Goal: Task Accomplishment & Management: Manage account settings

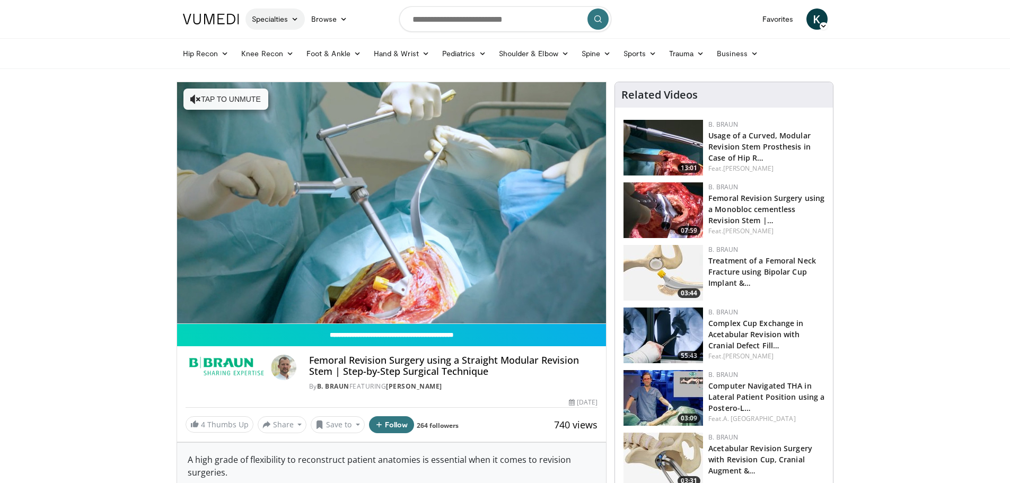
click at [293, 19] on icon at bounding box center [294, 18] width 7 height 7
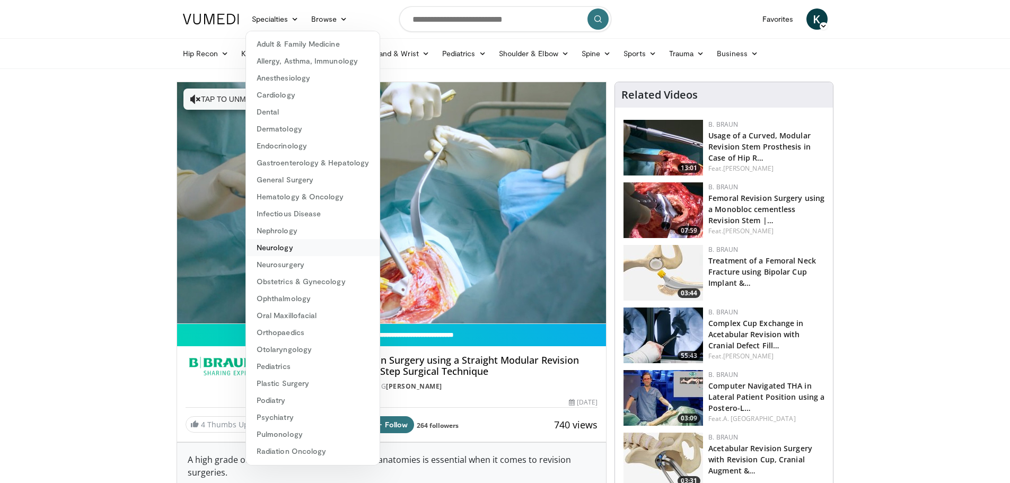
click at [296, 251] on link "Neurology" at bounding box center [313, 247] width 134 height 17
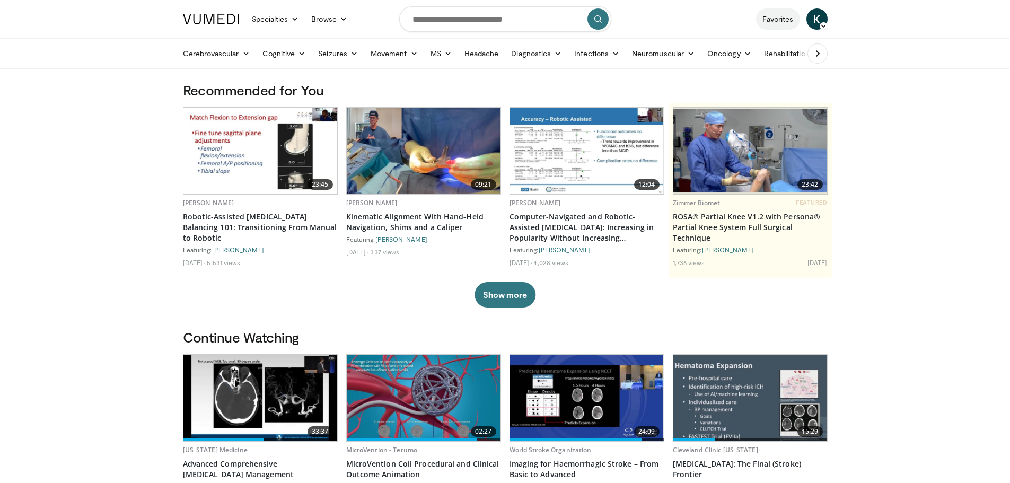
click at [786, 20] on link "Favorites" at bounding box center [778, 18] width 44 height 21
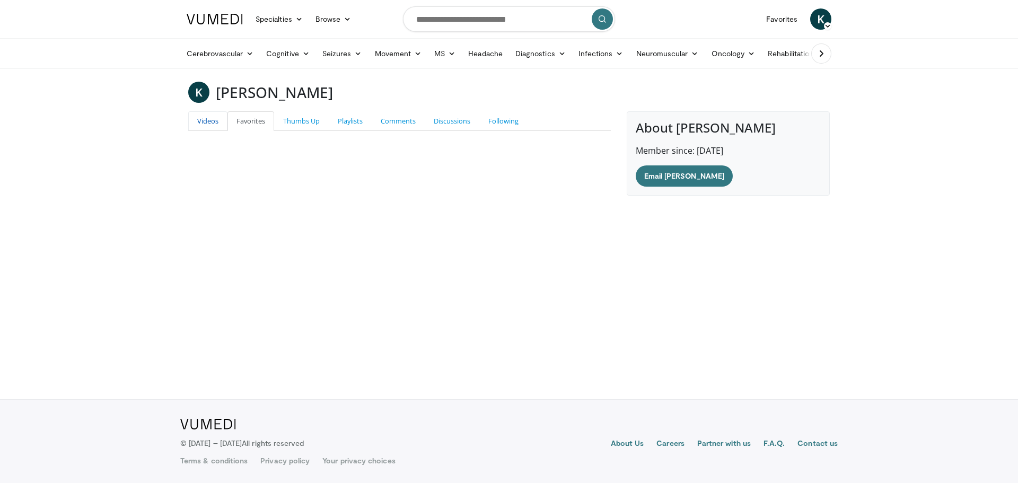
click at [197, 126] on link "Videos" at bounding box center [207, 121] width 39 height 20
click at [248, 121] on link "Favorites" at bounding box center [250, 121] width 47 height 20
click at [304, 127] on link "Thumbs Up" at bounding box center [301, 121] width 55 height 20
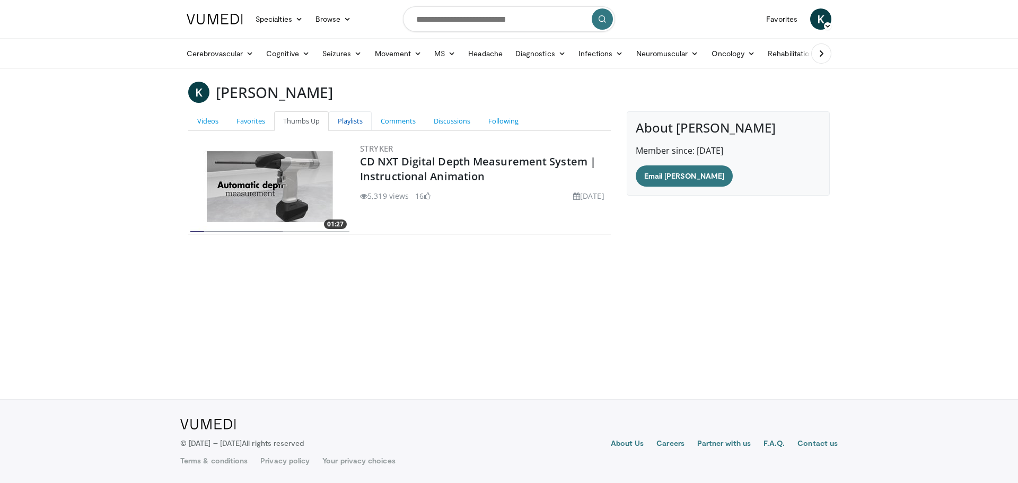
click at [348, 121] on link "Playlists" at bounding box center [350, 121] width 43 height 20
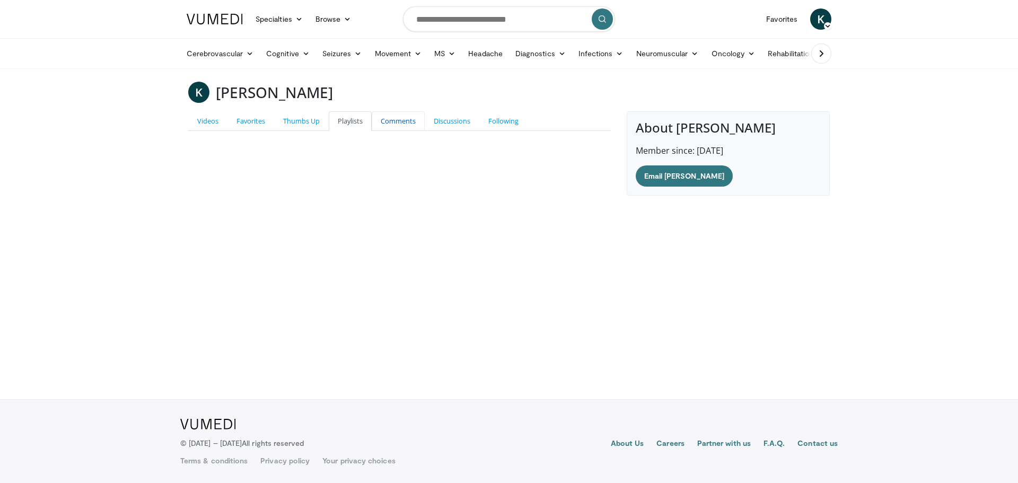
click at [403, 122] on link "Comments" at bounding box center [398, 121] width 53 height 20
click at [448, 124] on link "Discussions" at bounding box center [452, 121] width 55 height 20
click at [507, 124] on link "Following" at bounding box center [503, 121] width 48 height 20
click at [817, 55] on icon at bounding box center [821, 53] width 11 height 11
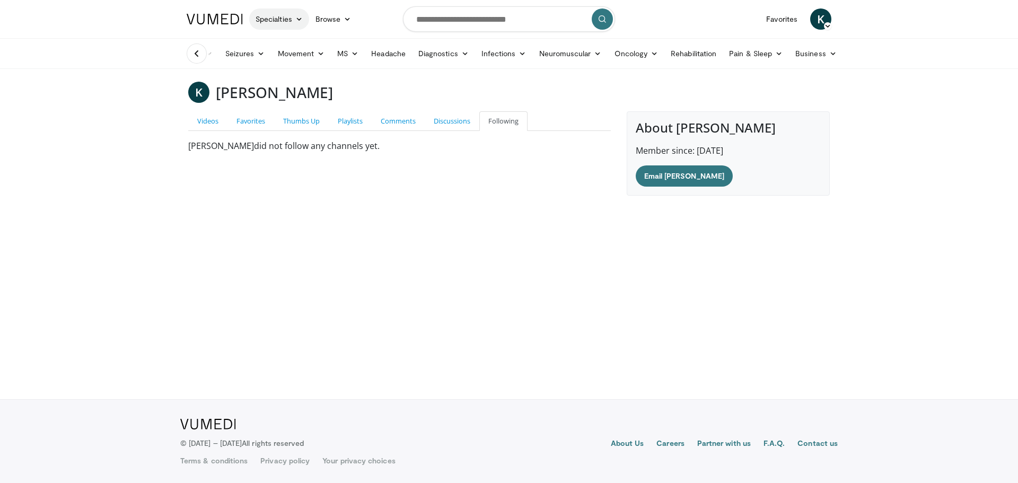
click at [295, 20] on icon at bounding box center [298, 18] width 7 height 7
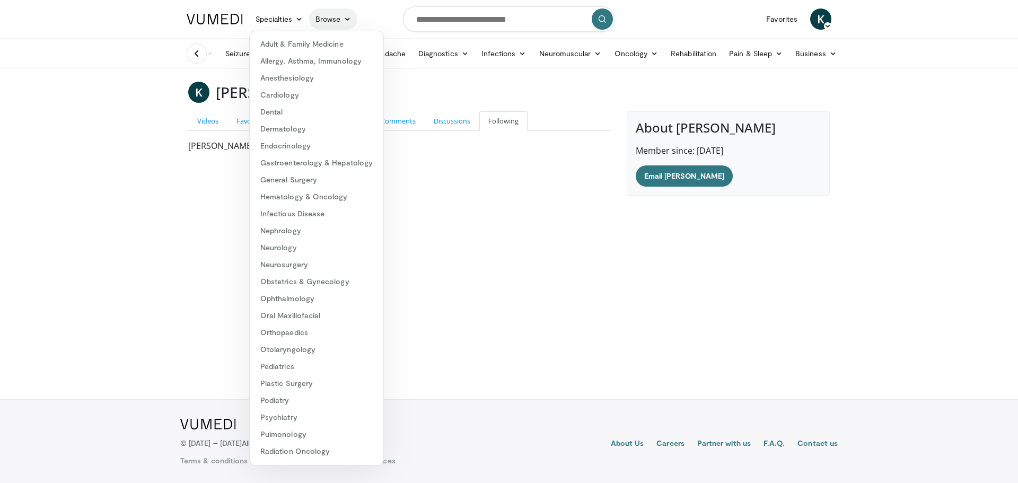
click at [325, 16] on link "Browse" at bounding box center [333, 18] width 49 height 21
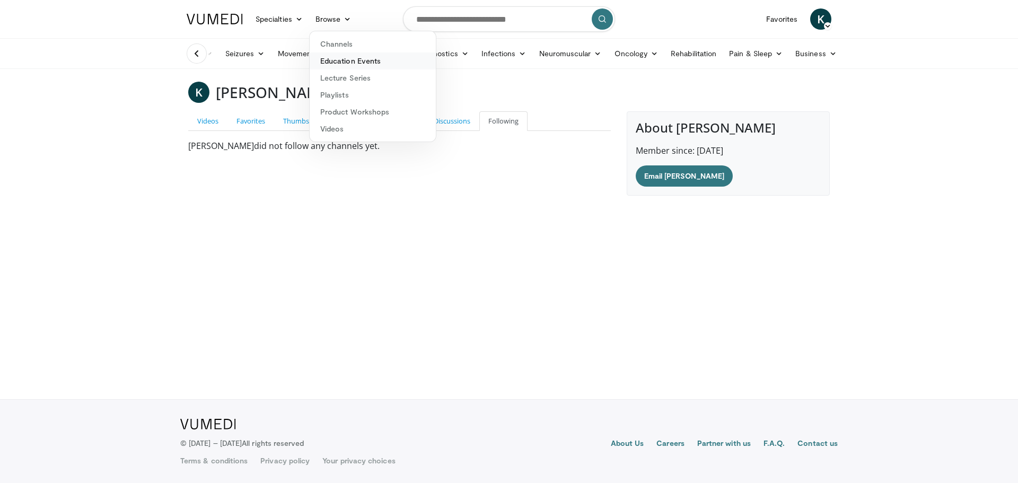
click at [343, 64] on link "Education Events" at bounding box center [373, 60] width 126 height 17
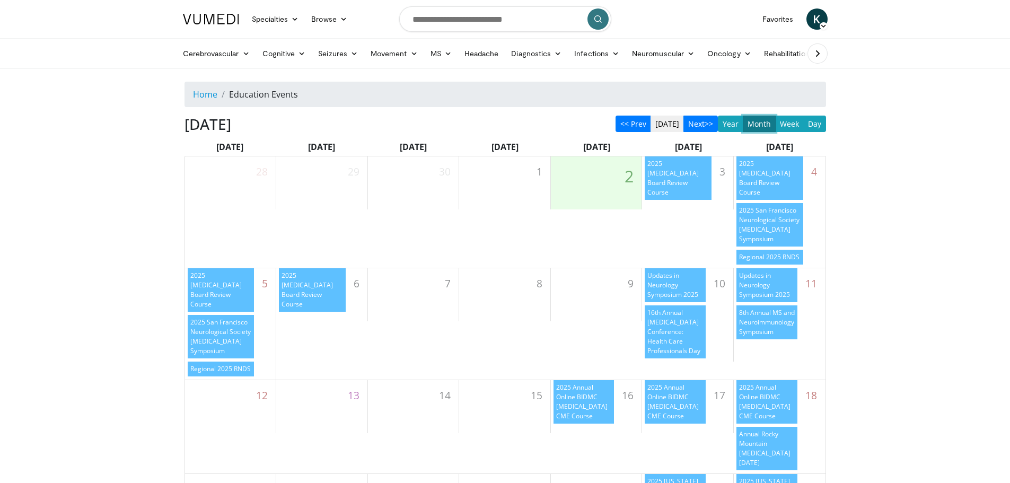
scroll to position [53, 0]
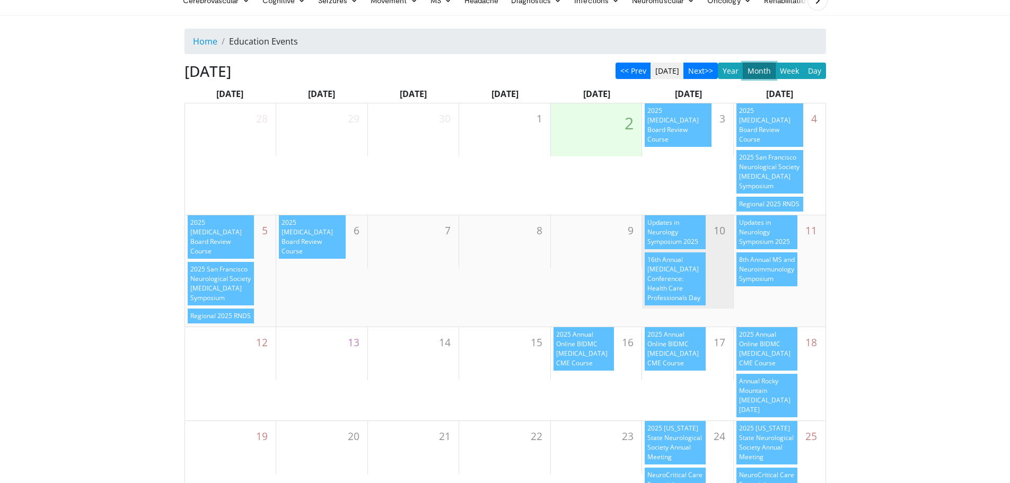
click at [683, 225] on div "Updates in Neurology Symposium 2025" at bounding box center [675, 232] width 61 height 34
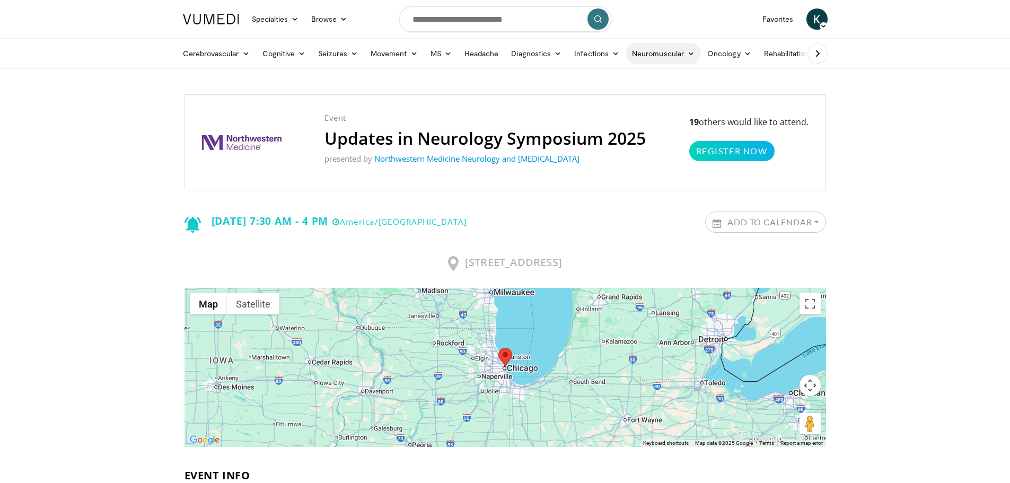
click at [687, 55] on icon at bounding box center [690, 53] width 7 height 7
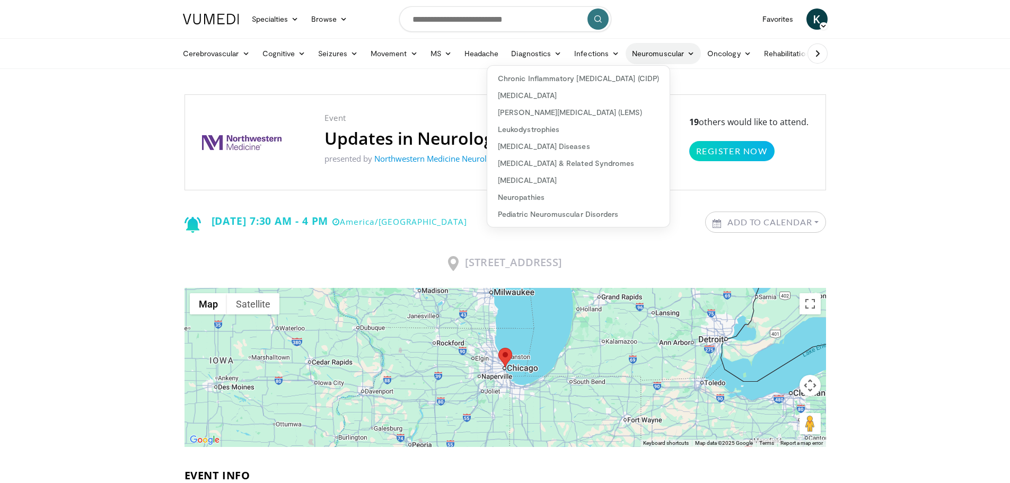
click at [649, 50] on link "Neuromuscular" at bounding box center [663, 53] width 75 height 21
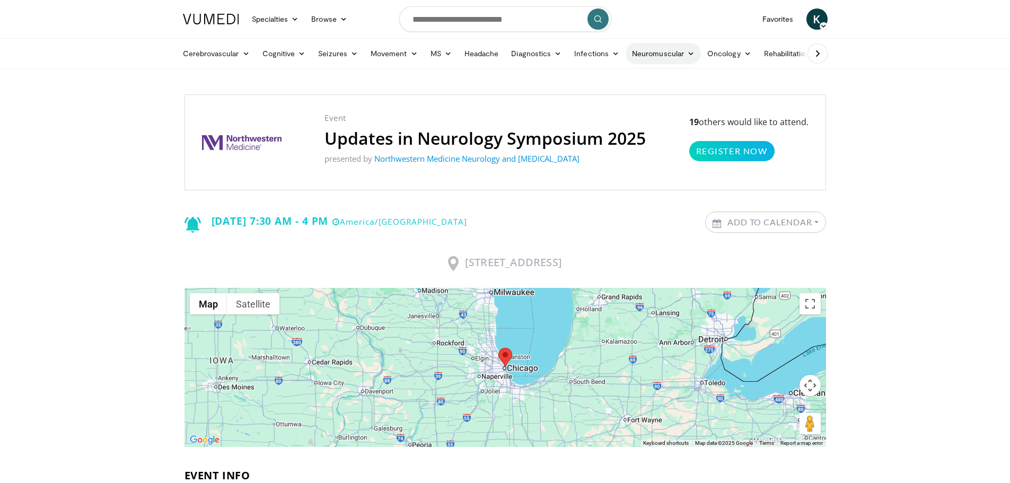
click at [647, 52] on link "Neuromuscular" at bounding box center [663, 53] width 75 height 21
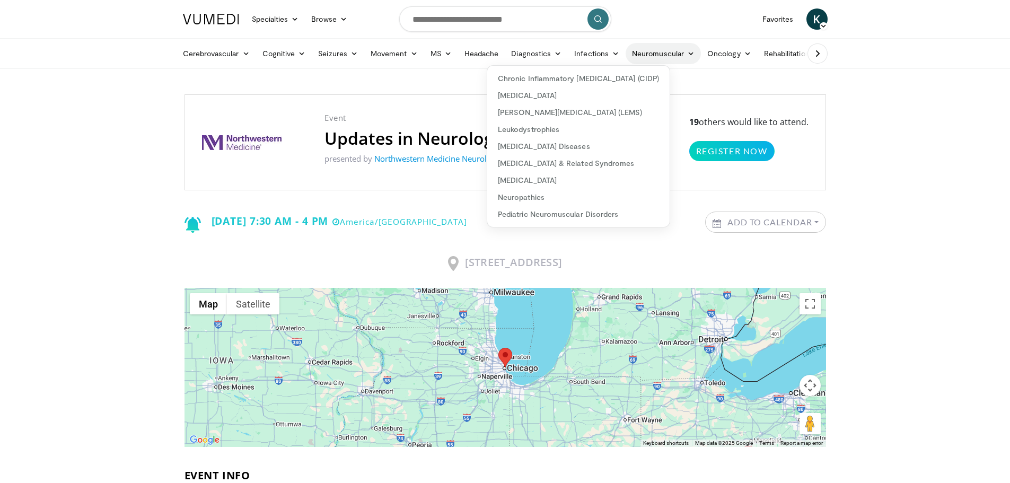
click at [647, 52] on link "Neuromuscular" at bounding box center [663, 53] width 75 height 21
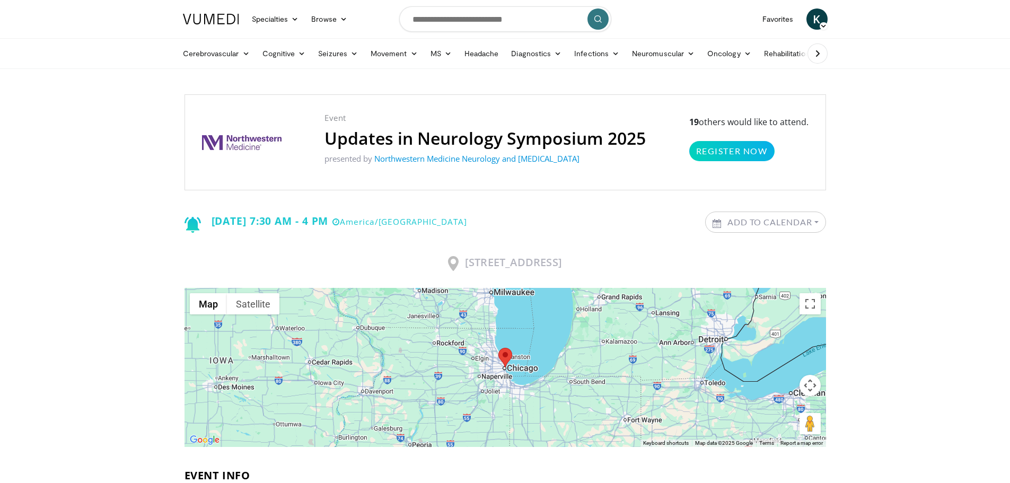
click at [817, 52] on icon at bounding box center [817, 53] width 11 height 11
click at [828, 56] on link "Business" at bounding box center [812, 53] width 54 height 21
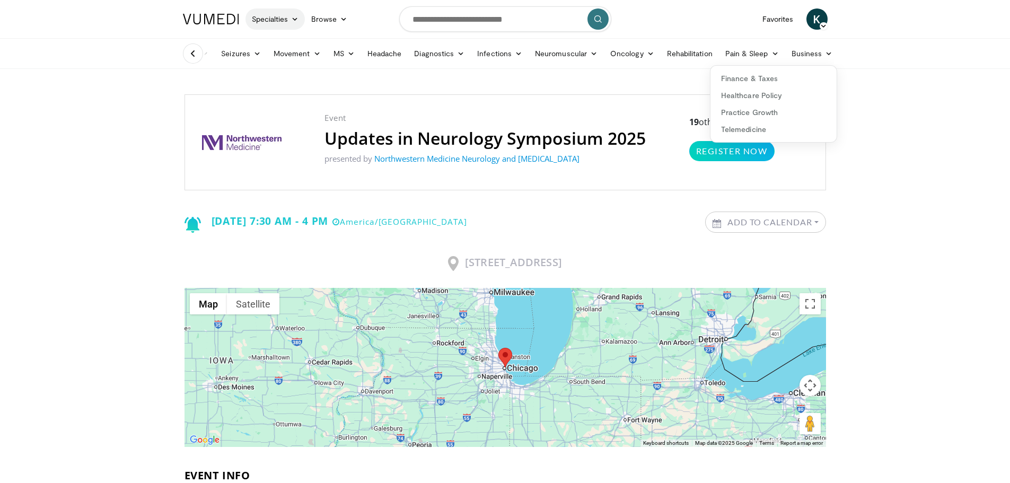
click at [295, 19] on icon at bounding box center [294, 18] width 7 height 7
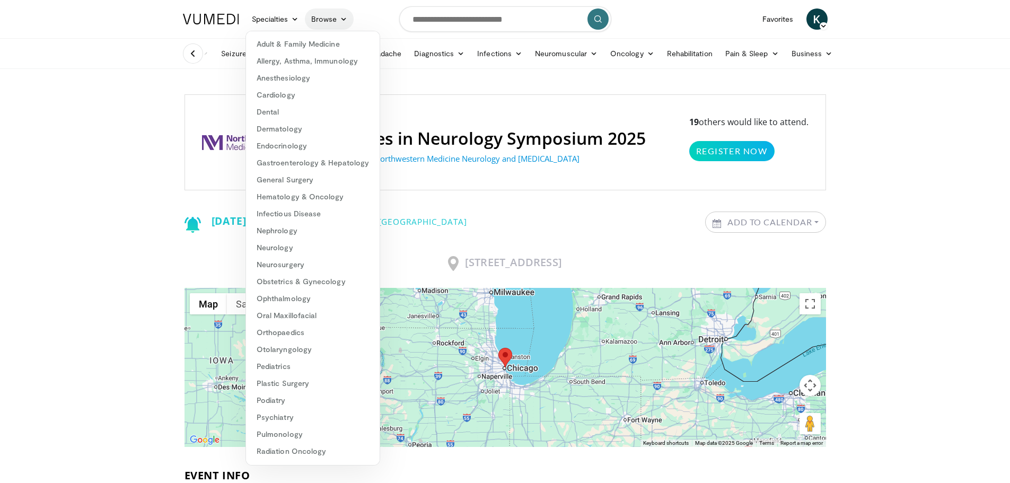
click at [332, 20] on link "Browse" at bounding box center [329, 18] width 49 height 21
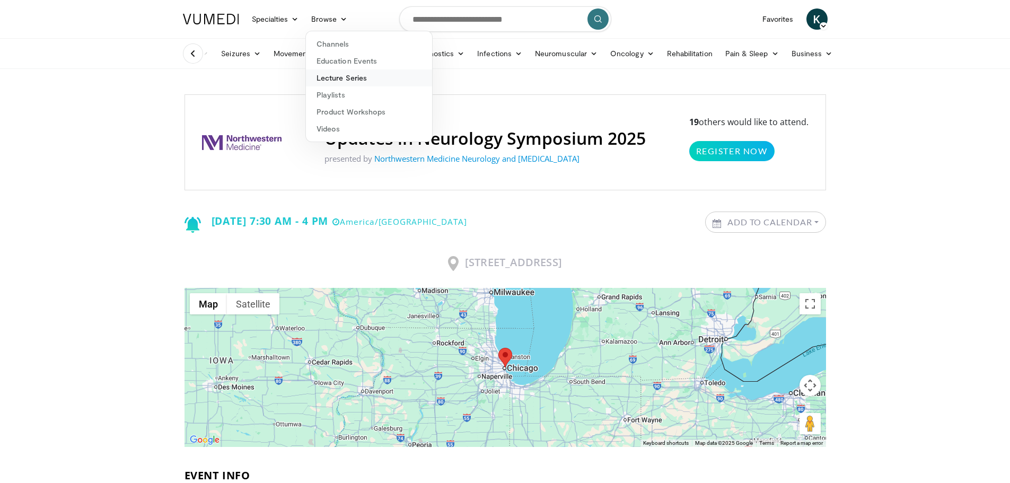
click at [341, 81] on link "Lecture Series" at bounding box center [369, 77] width 126 height 17
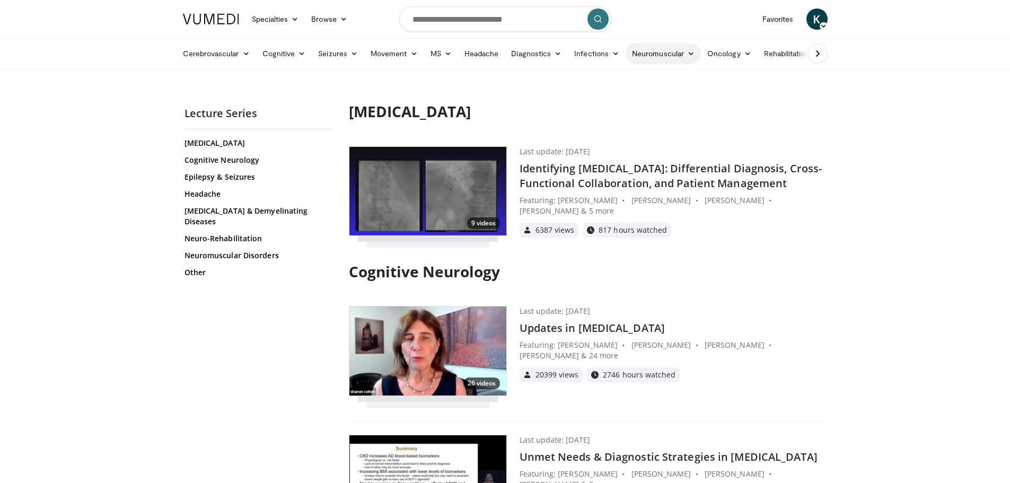
click at [687, 53] on icon at bounding box center [690, 53] width 7 height 7
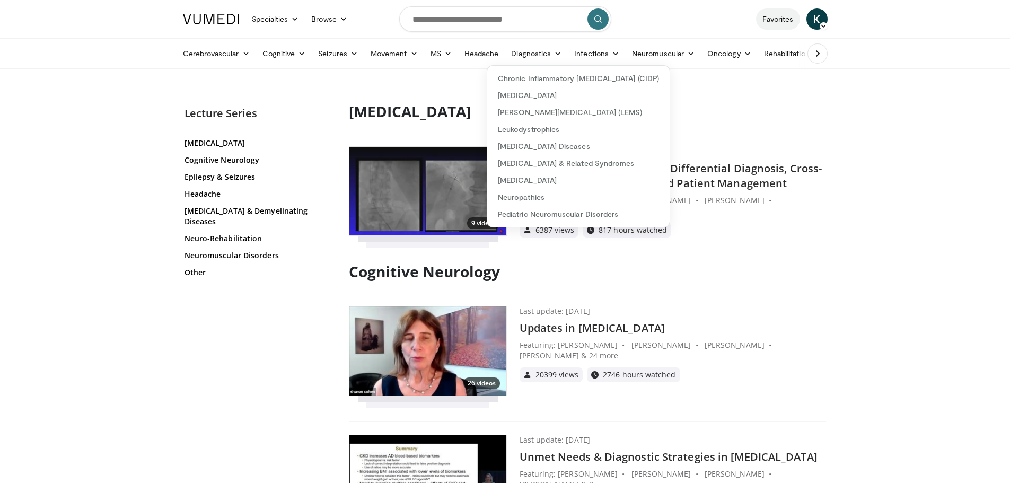
click at [777, 20] on link "Favorites" at bounding box center [778, 18] width 44 height 21
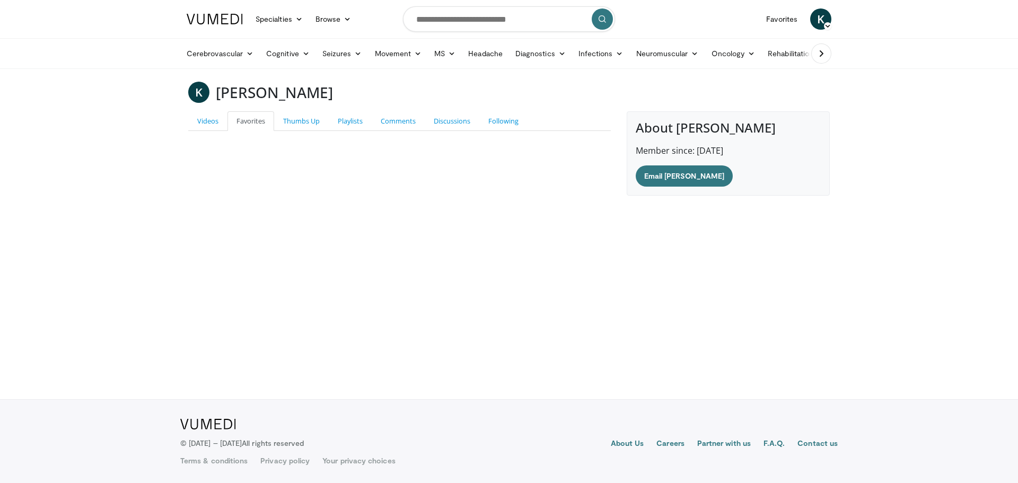
click at [227, 21] on img at bounding box center [215, 19] width 56 height 11
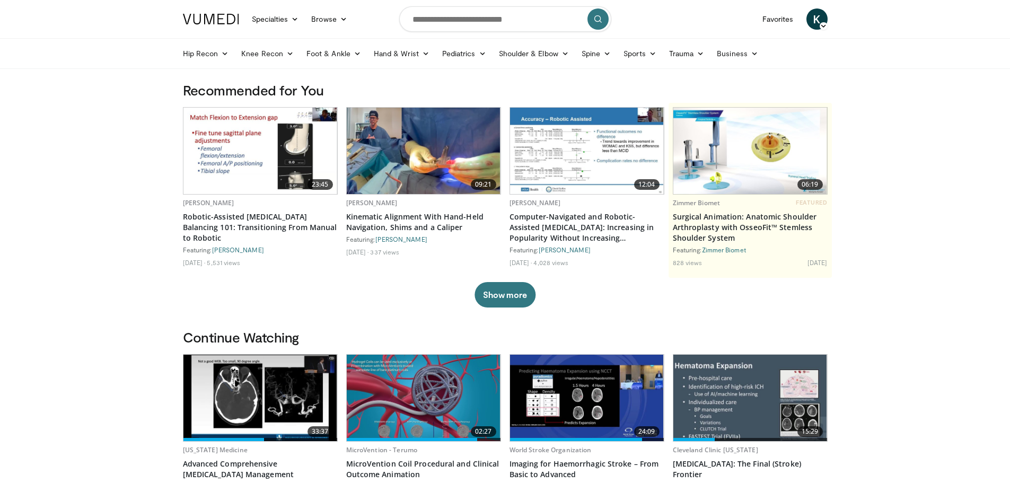
click at [816, 20] on span "K" at bounding box center [816, 18] width 21 height 21
click at [740, 105] on link "Settings" at bounding box center [763, 103] width 126 height 17
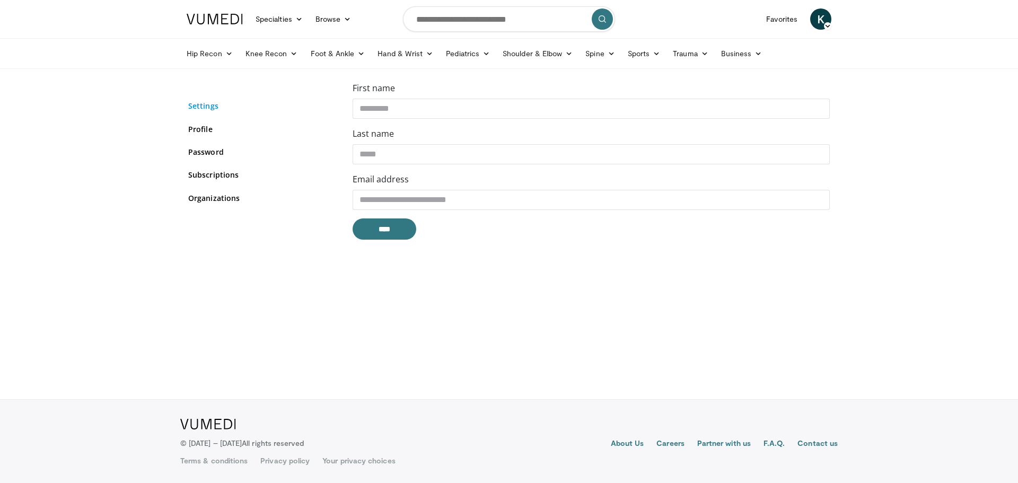
click at [206, 108] on link "Settings" at bounding box center [262, 105] width 148 height 11
click at [204, 132] on link "Profile" at bounding box center [262, 129] width 148 height 11
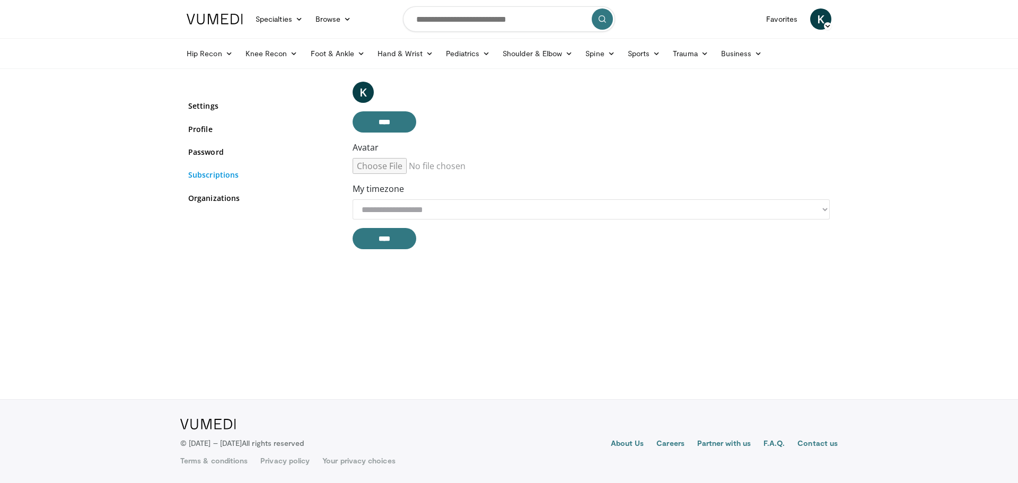
click at [207, 177] on link "Subscriptions" at bounding box center [262, 174] width 148 height 11
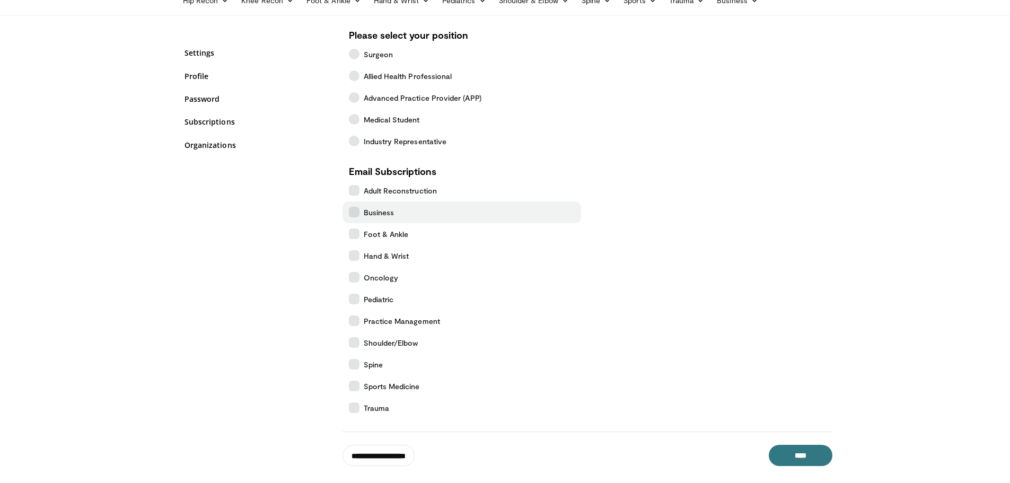
scroll to position [106, 0]
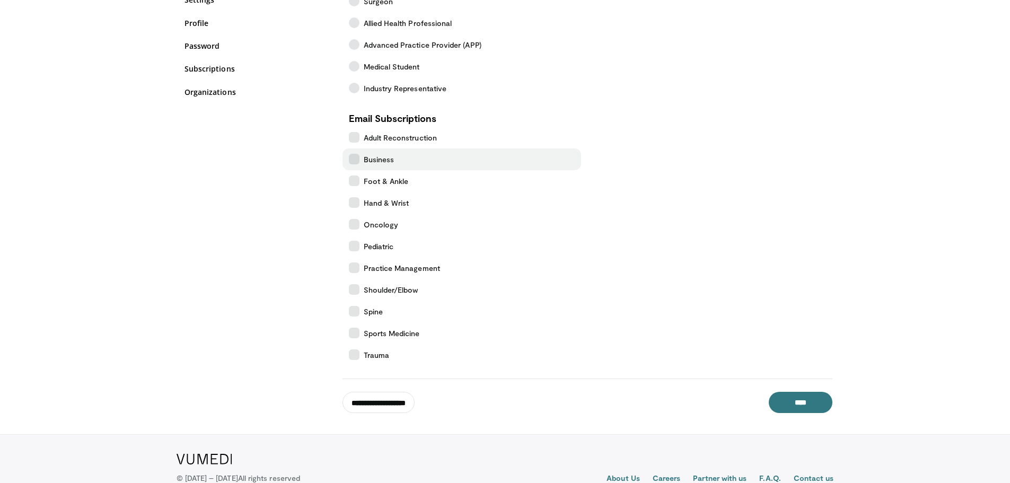
click at [350, 158] on icon at bounding box center [354, 159] width 11 height 11
click at [355, 186] on icon at bounding box center [354, 180] width 11 height 11
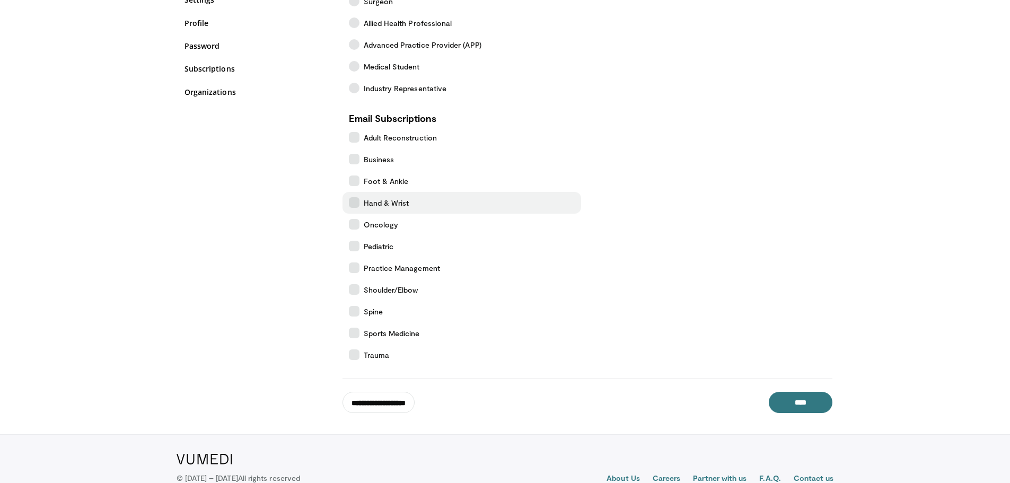
click at [353, 204] on icon at bounding box center [354, 202] width 11 height 11
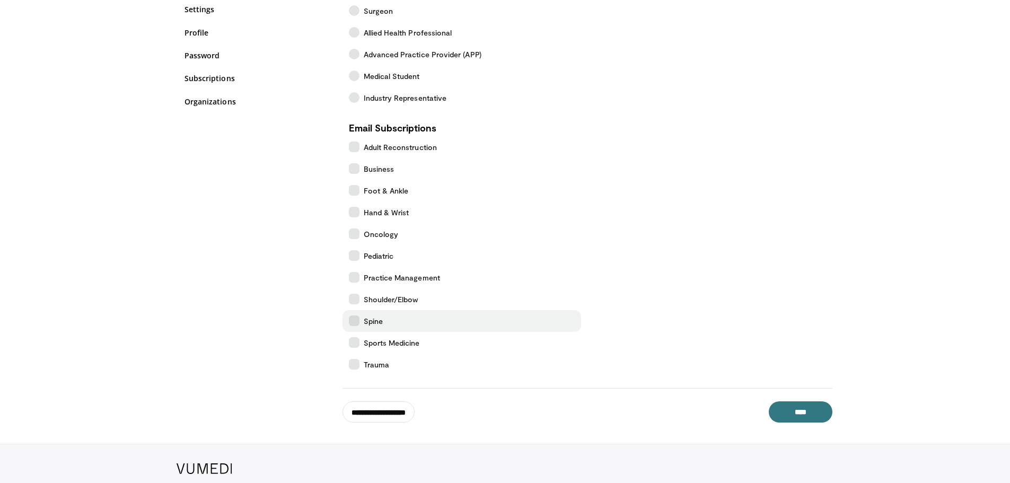
scroll to position [35, 0]
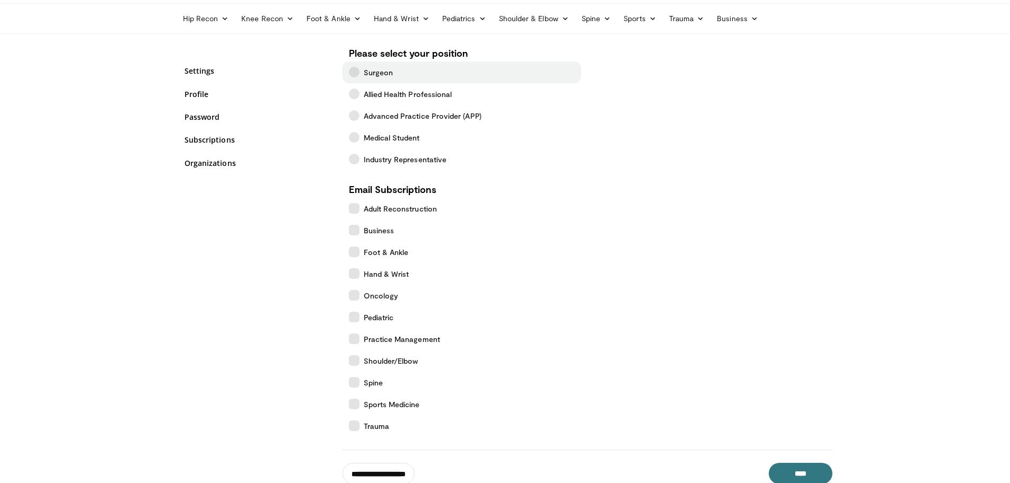
click at [355, 75] on icon at bounding box center [354, 72] width 11 height 11
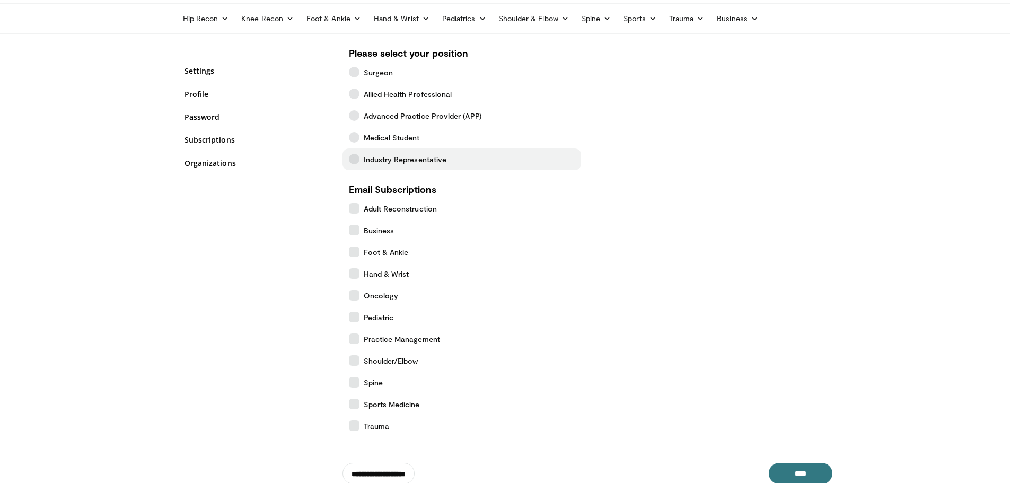
click at [364, 158] on span "Industry Representative" at bounding box center [405, 159] width 83 height 11
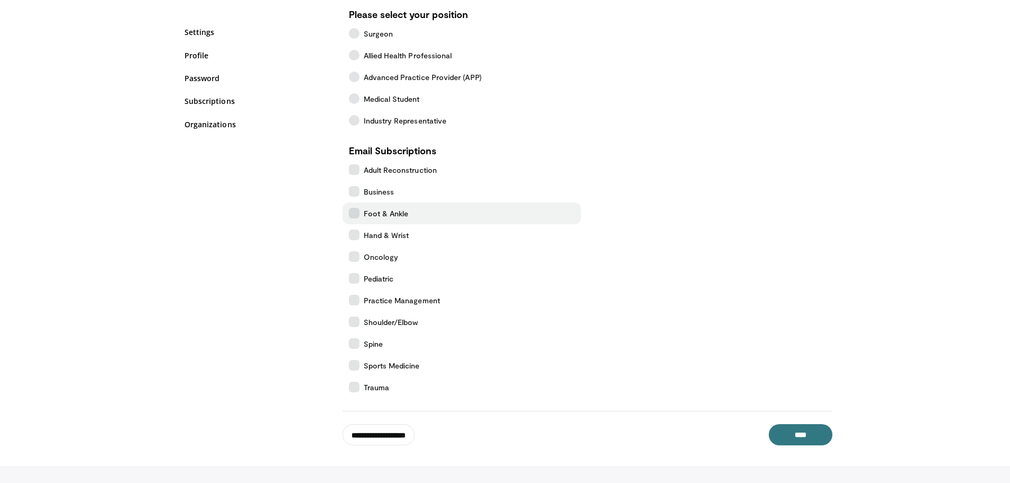
scroll to position [0, 0]
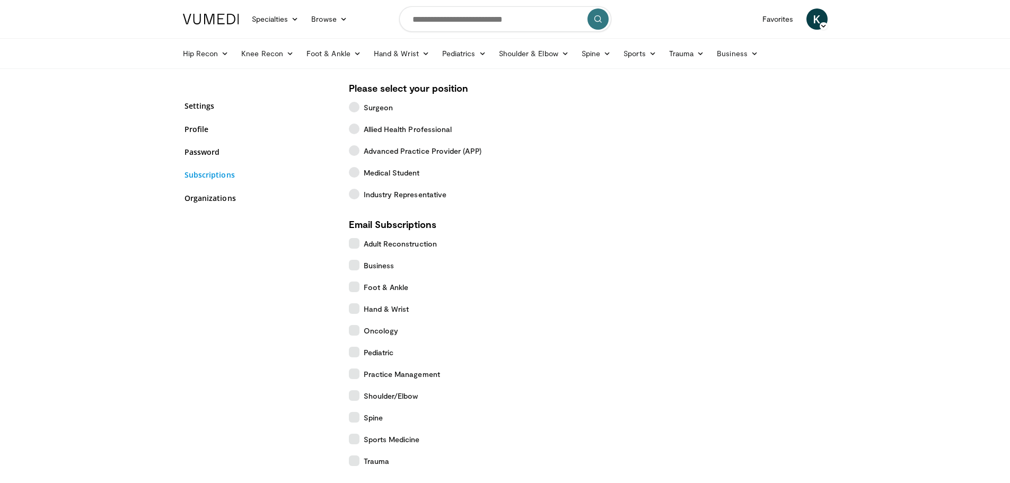
click at [224, 174] on link "Subscriptions" at bounding box center [258, 174] width 148 height 11
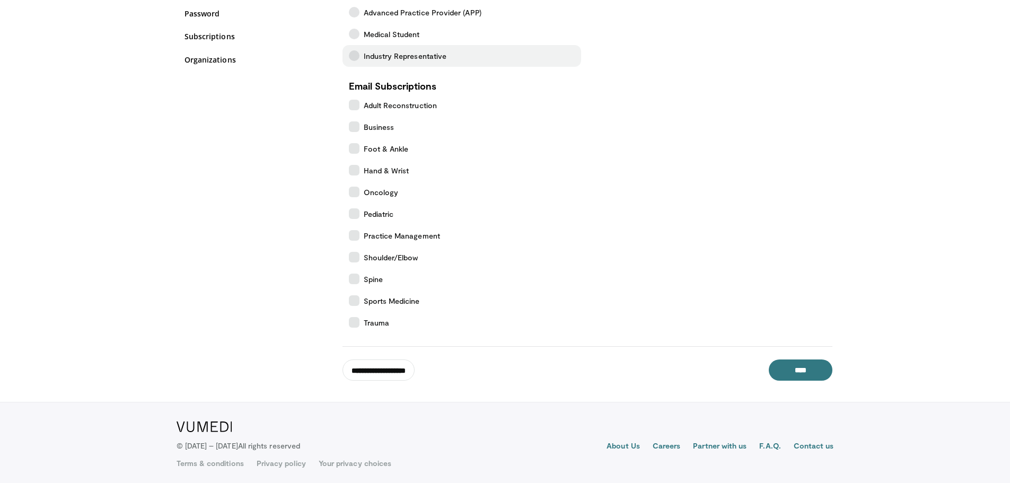
scroll to position [141, 0]
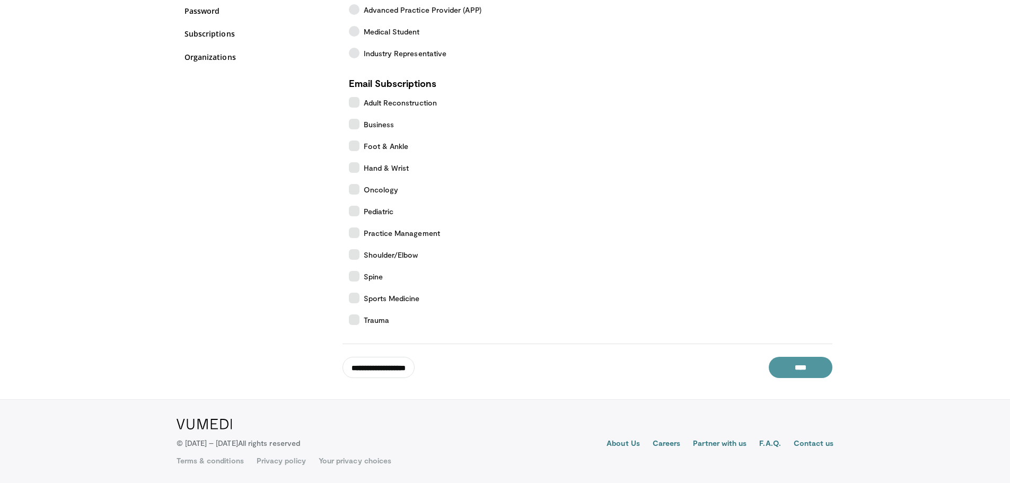
click at [784, 361] on input "****" at bounding box center [801, 367] width 64 height 21
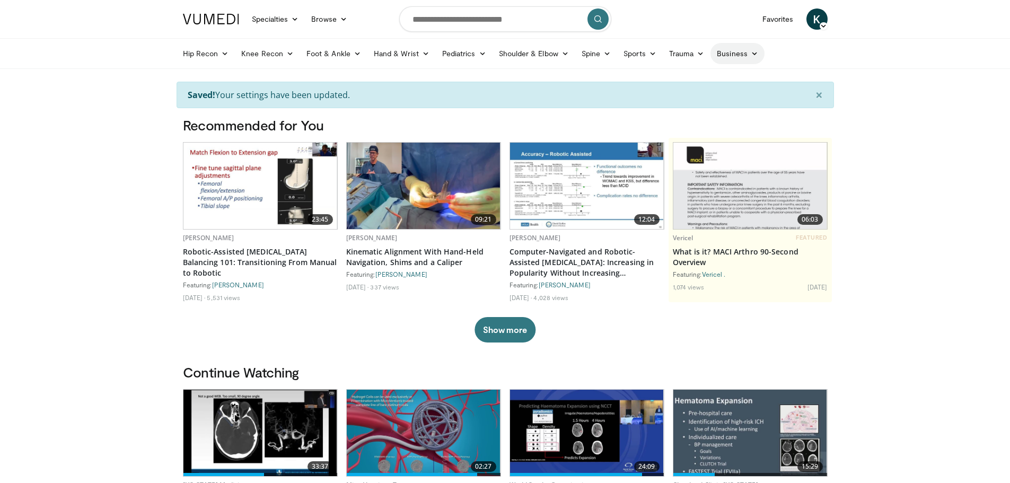
click at [752, 56] on icon at bounding box center [754, 53] width 7 height 7
click at [702, 56] on icon at bounding box center [700, 53] width 7 height 7
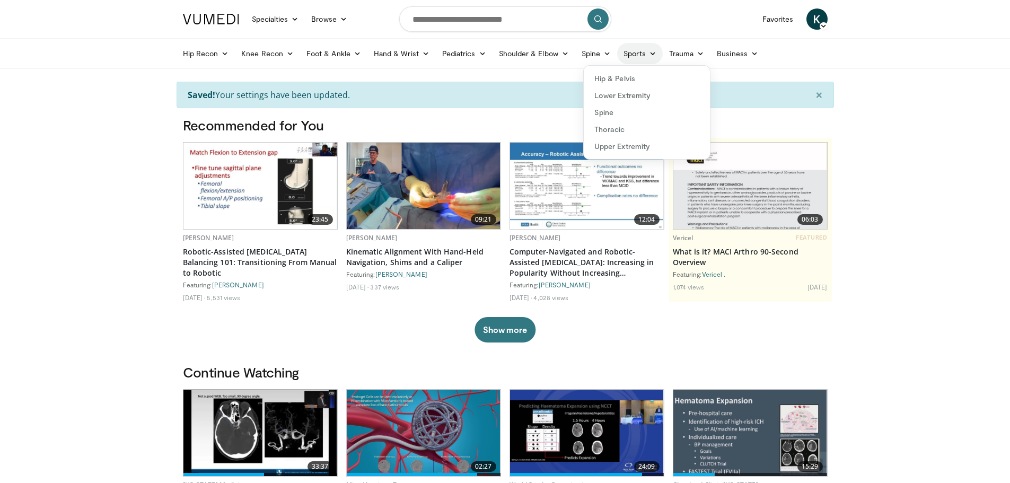
click at [637, 56] on link "Sports" at bounding box center [640, 53] width 46 height 21
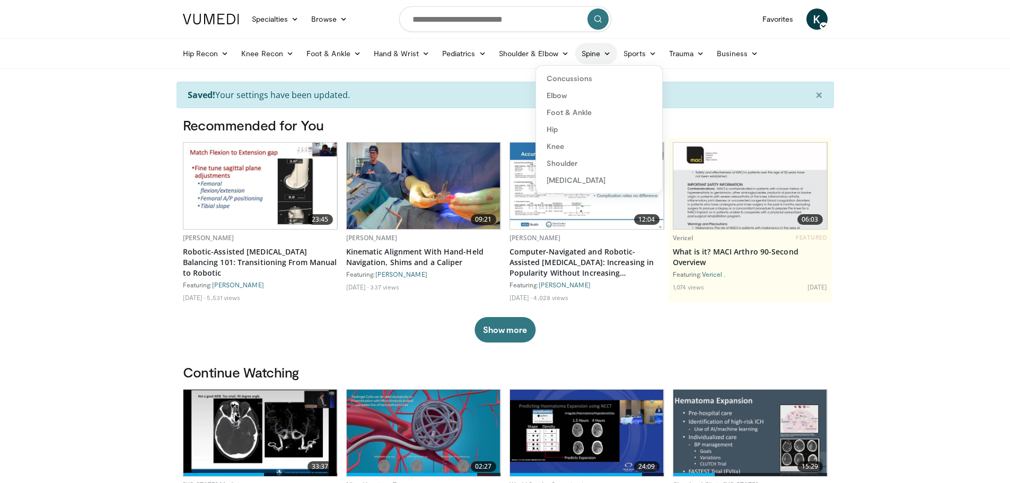
click at [597, 53] on link "Spine" at bounding box center [596, 53] width 42 height 21
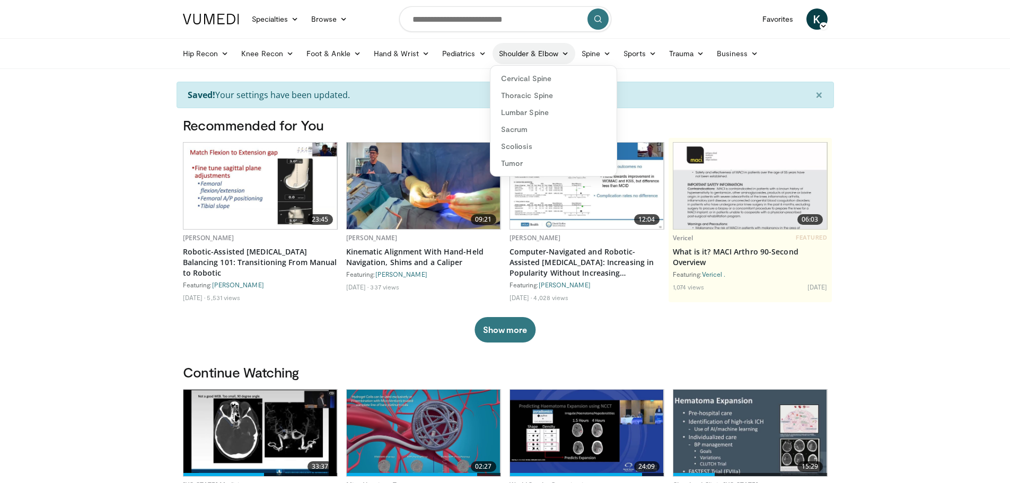
click at [547, 54] on link "Shoulder & Elbow" at bounding box center [533, 53] width 83 height 21
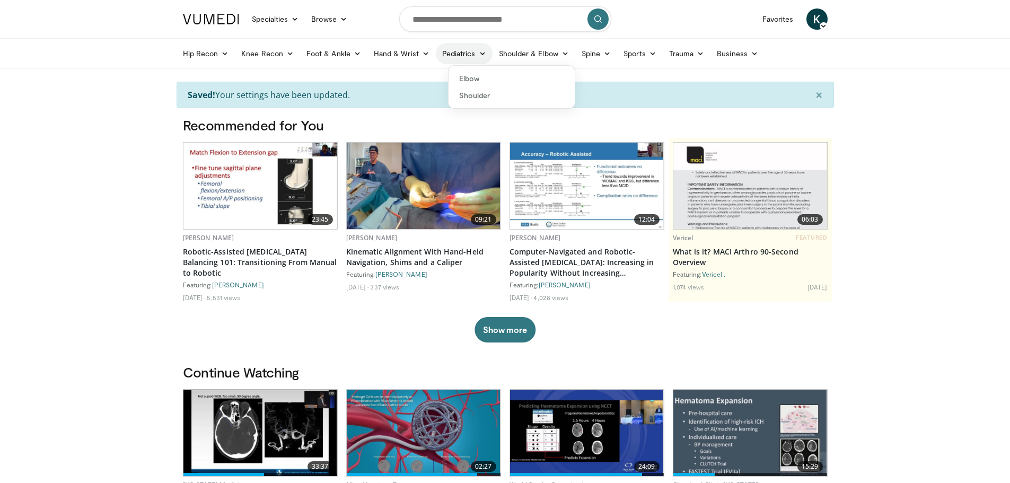
click at [474, 49] on link "Pediatrics" at bounding box center [464, 53] width 57 height 21
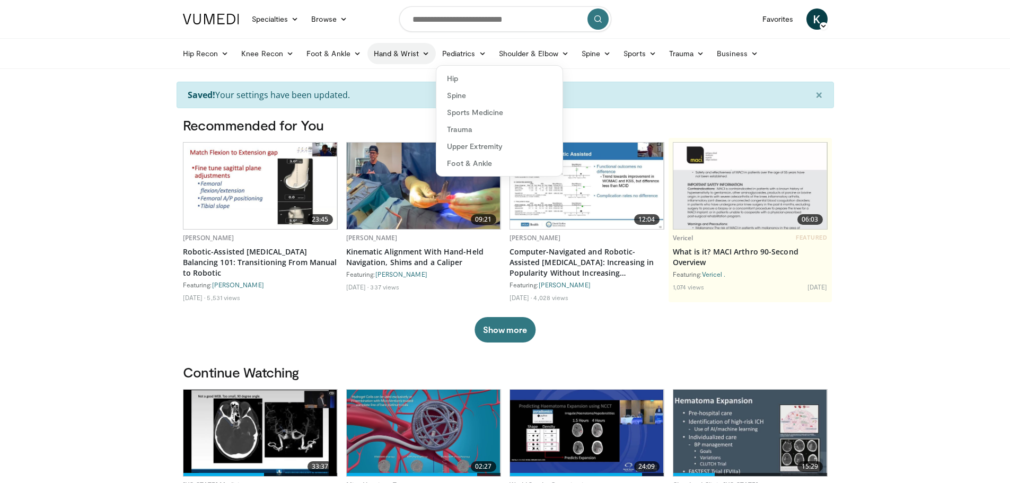
click at [407, 48] on link "Hand & Wrist" at bounding box center [401, 53] width 68 height 21
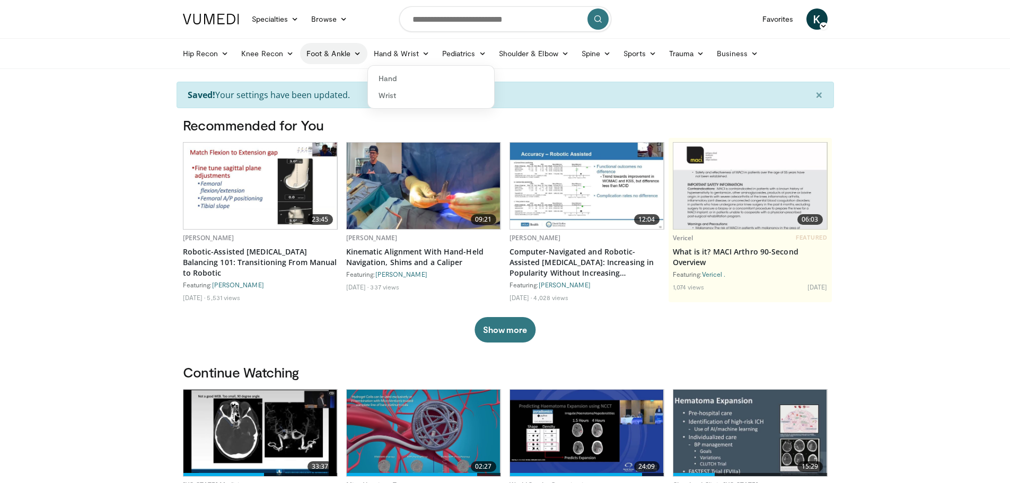
click at [354, 54] on icon at bounding box center [357, 53] width 7 height 7
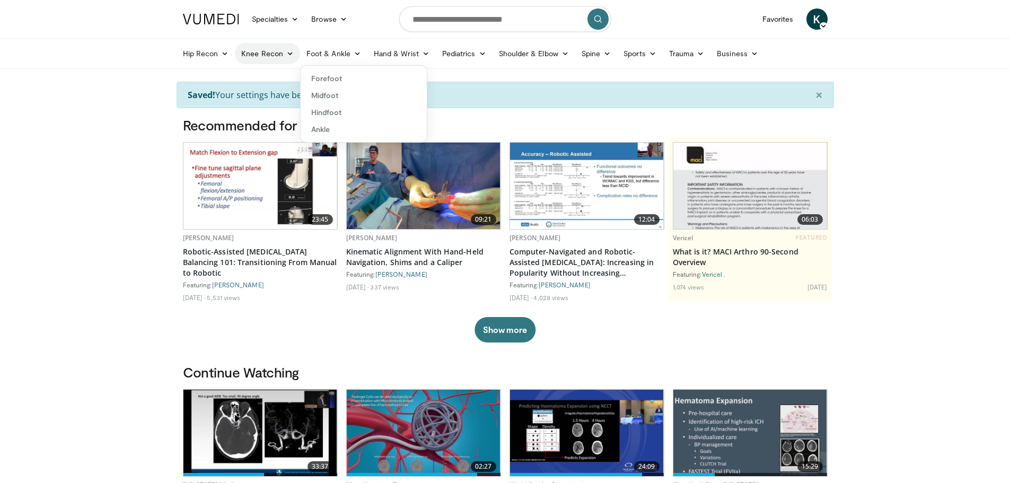
click at [288, 52] on icon at bounding box center [289, 53] width 7 height 7
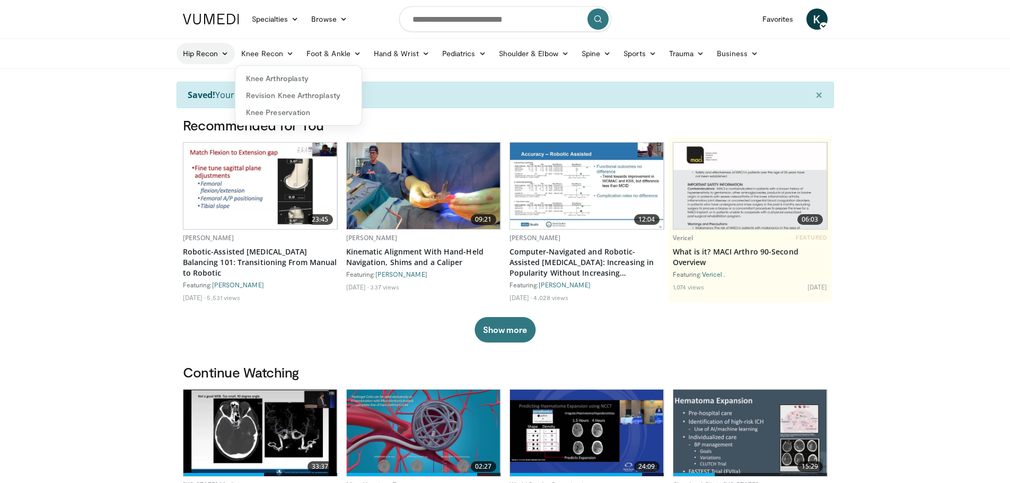
click at [218, 52] on link "Hip Recon" at bounding box center [206, 53] width 59 height 21
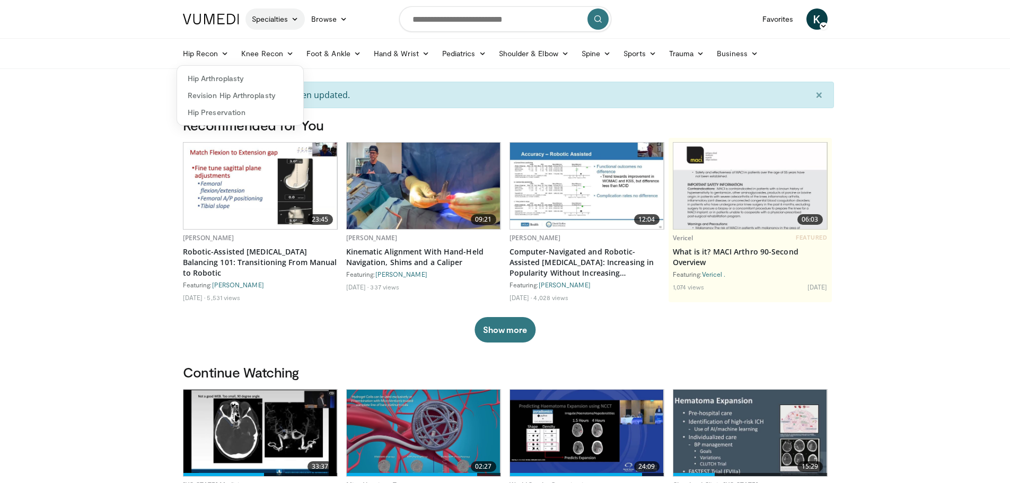
click at [280, 24] on link "Specialties" at bounding box center [275, 18] width 60 height 21
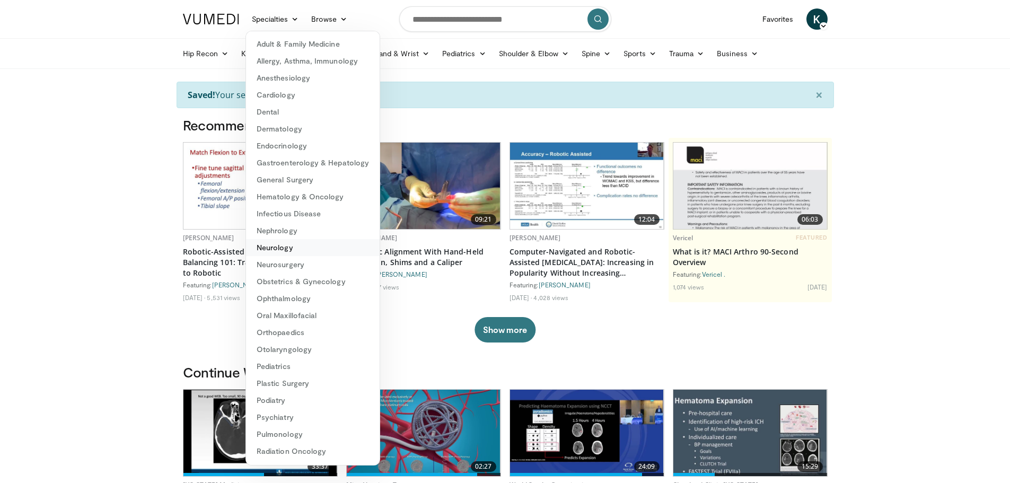
scroll to position [50, 0]
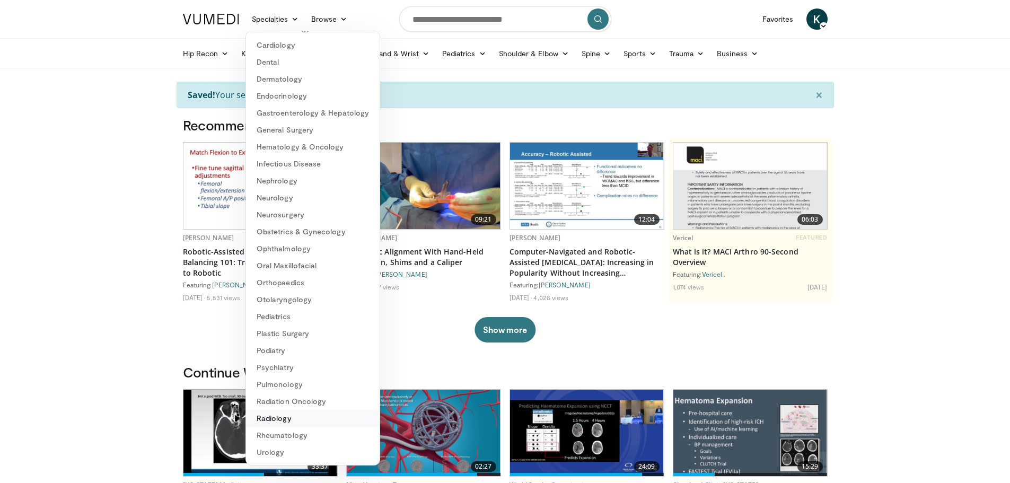
click at [286, 414] on link "Radiology" at bounding box center [313, 418] width 134 height 17
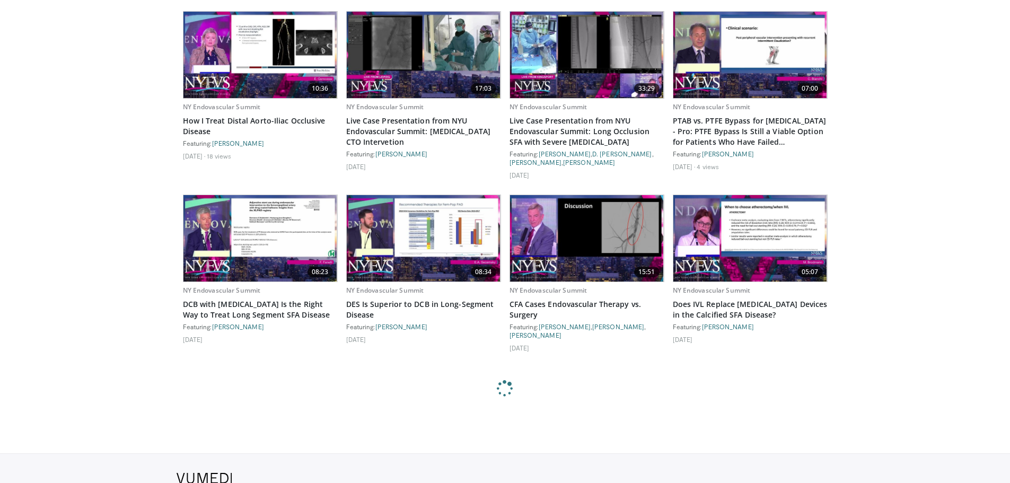
scroll to position [1332, 0]
